Goal: Information Seeking & Learning: Learn about a topic

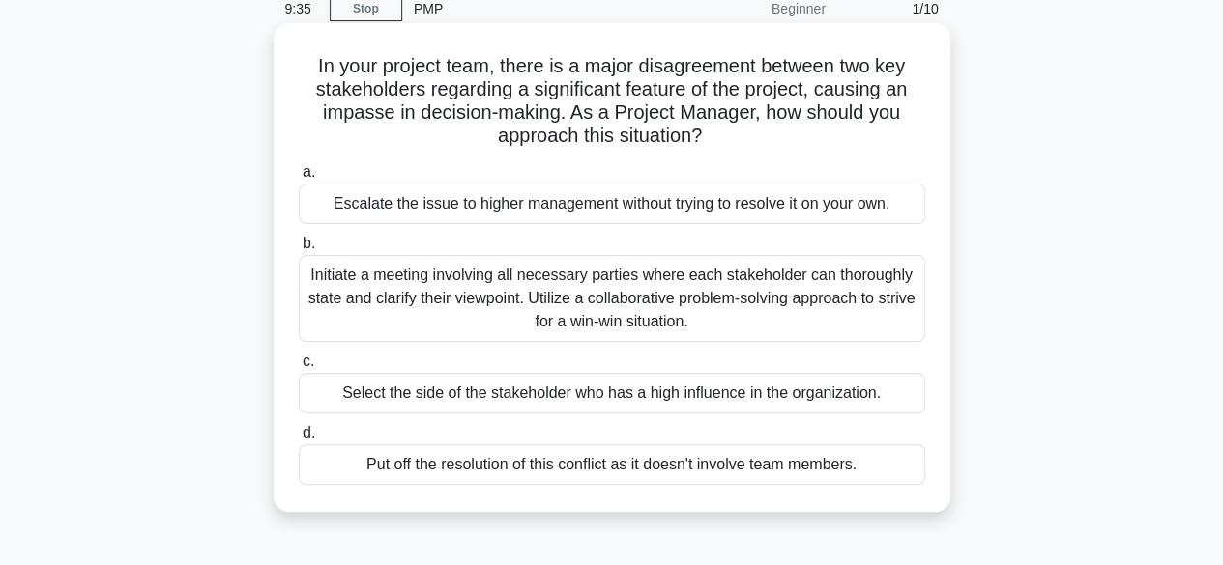
scroll to position [93, 0]
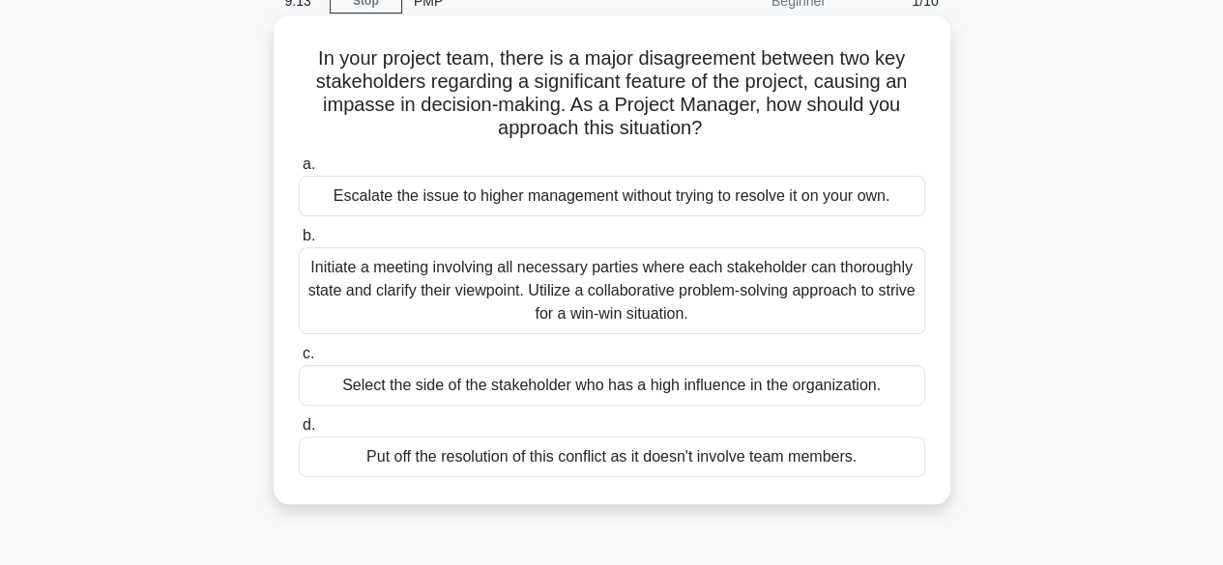
click at [413, 274] on div "Initiate a meeting involving all necessary parties where each stakeholder can t…" at bounding box center [612, 290] width 626 height 87
click at [299, 243] on input "b. Initiate a meeting involving all necessary parties where each stakeholder ca…" at bounding box center [299, 236] width 0 height 13
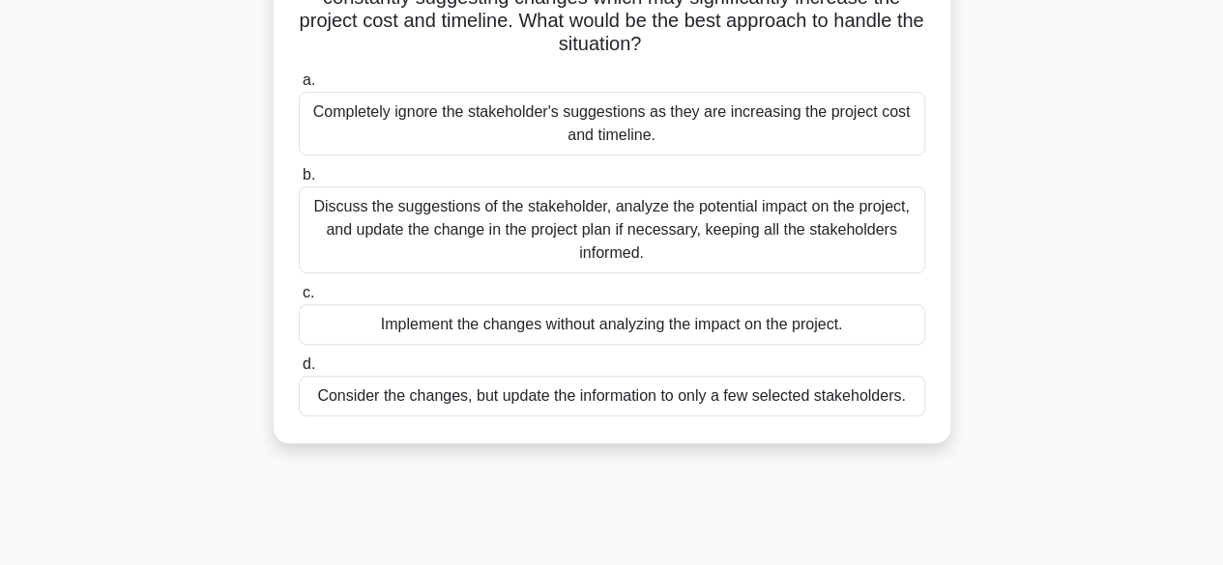
scroll to position [199, 0]
click at [355, 231] on div "Discuss the suggestions of the stakeholder, analyze the potential impact on the…" at bounding box center [612, 231] width 626 height 87
click at [299, 183] on input "b. Discuss the suggestions of the stakeholder, analyze the potential impact on …" at bounding box center [299, 176] width 0 height 13
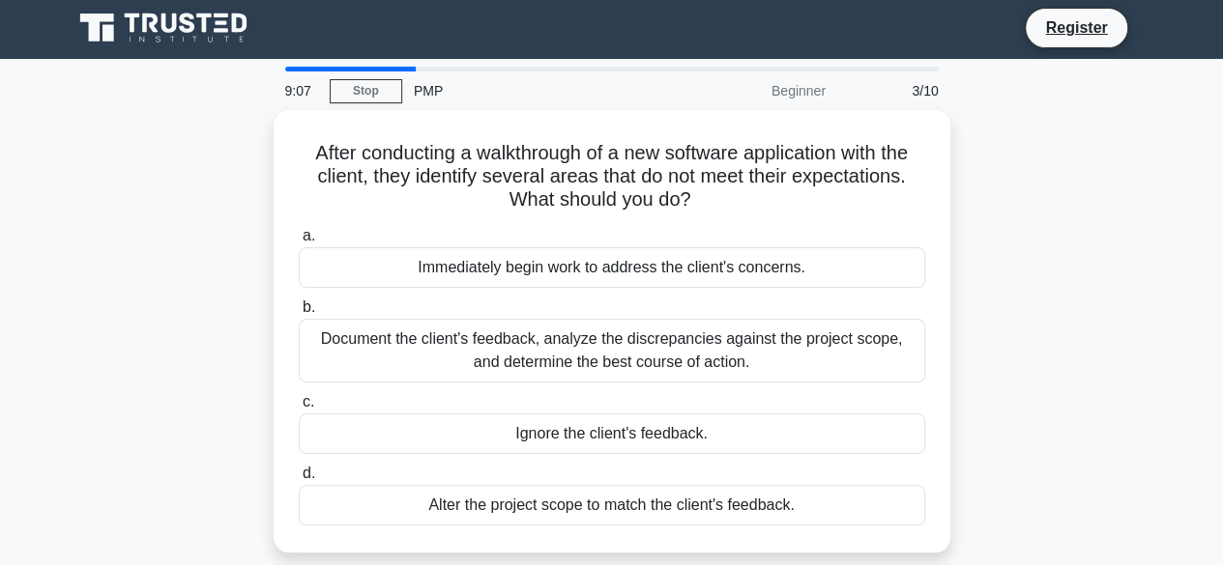
scroll to position [0, 0]
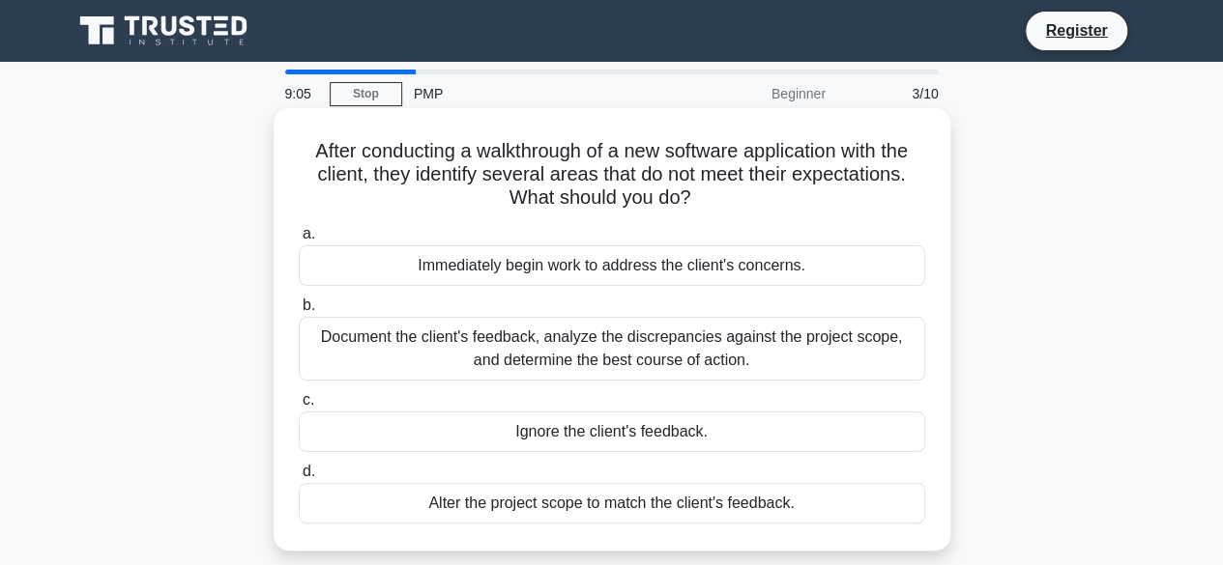
click at [369, 369] on div "Document the client's feedback, analyze the discrepancies against the project s…" at bounding box center [612, 349] width 626 height 64
click at [299, 312] on input "b. Document the client's feedback, analyze the discrepancies against the projec…" at bounding box center [299, 306] width 0 height 13
